Goal: Information Seeking & Learning: Learn about a topic

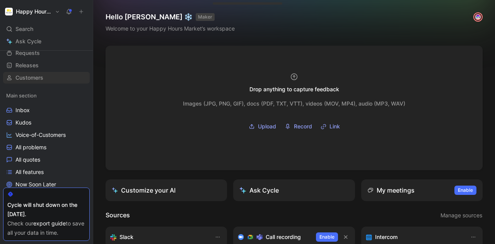
scroll to position [44, 0]
click at [49, 130] on link "Voice-of-Customers" at bounding box center [46, 135] width 87 height 12
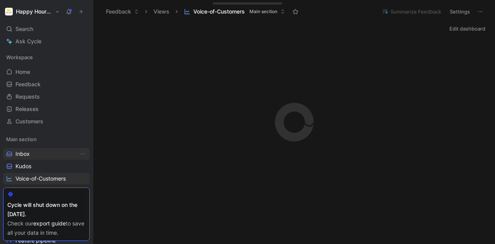
click at [34, 152] on link "Inbox" at bounding box center [46, 154] width 87 height 12
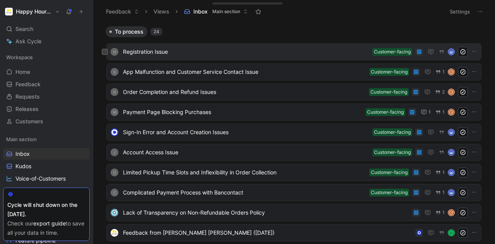
click at [220, 51] on span "Registration Issue" at bounding box center [246, 51] width 246 height 9
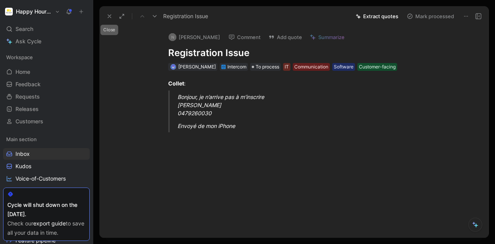
click at [110, 14] on icon at bounding box center [109, 16] width 6 height 6
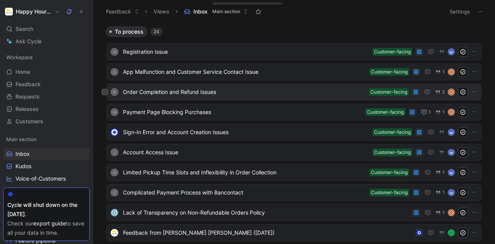
click at [215, 94] on span "Order Completion and Refund Issues" at bounding box center [244, 91] width 243 height 9
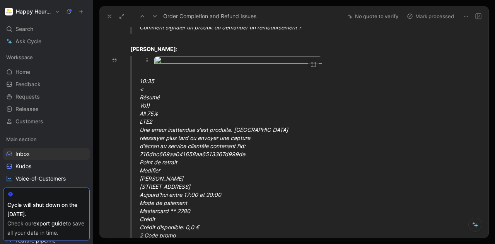
scroll to position [35, 0]
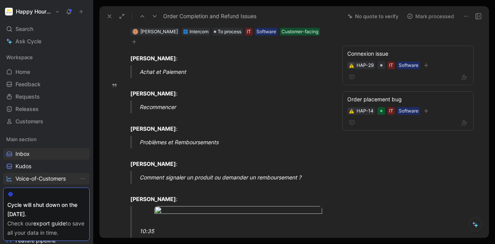
click at [31, 176] on span "Voice-of-Customers" at bounding box center [40, 179] width 50 height 8
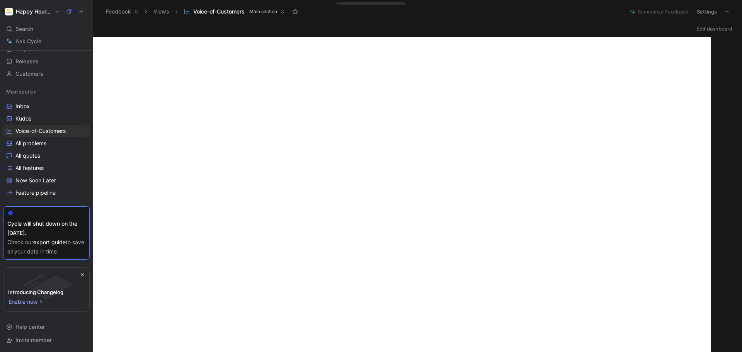
scroll to position [48, 0]
